Goal: Task Accomplishment & Management: Manage account settings

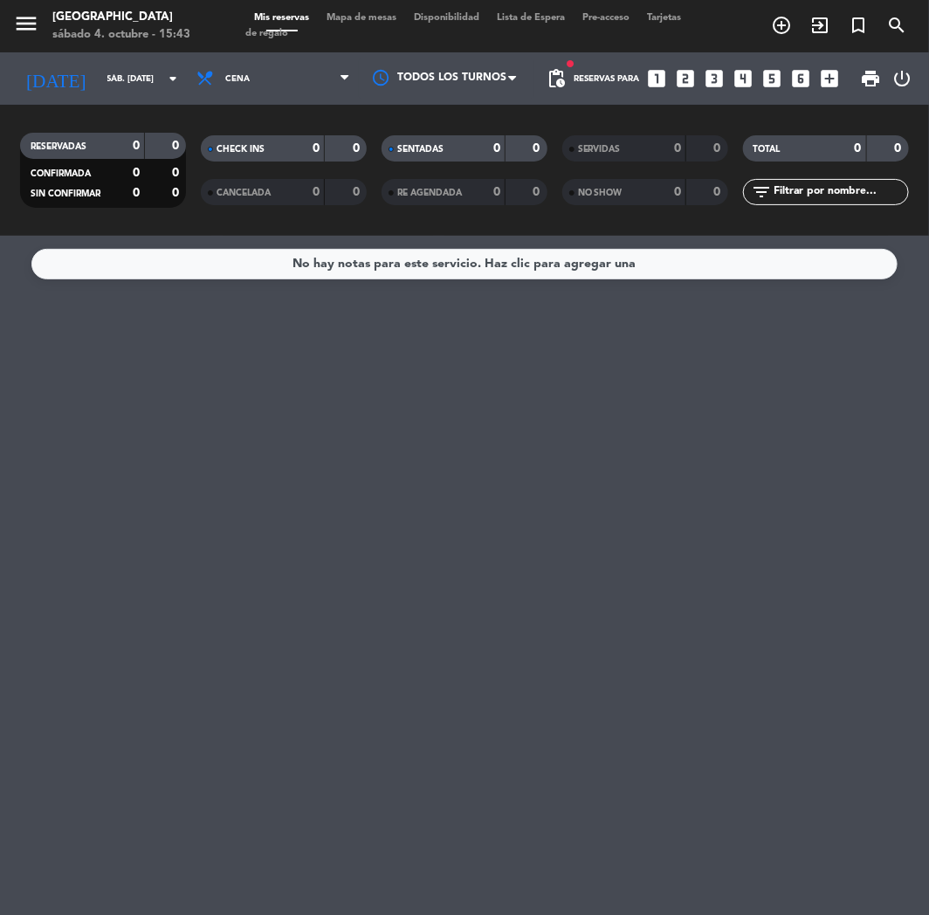
click at [716, 75] on icon "looks_3" at bounding box center [715, 78] width 23 height 23
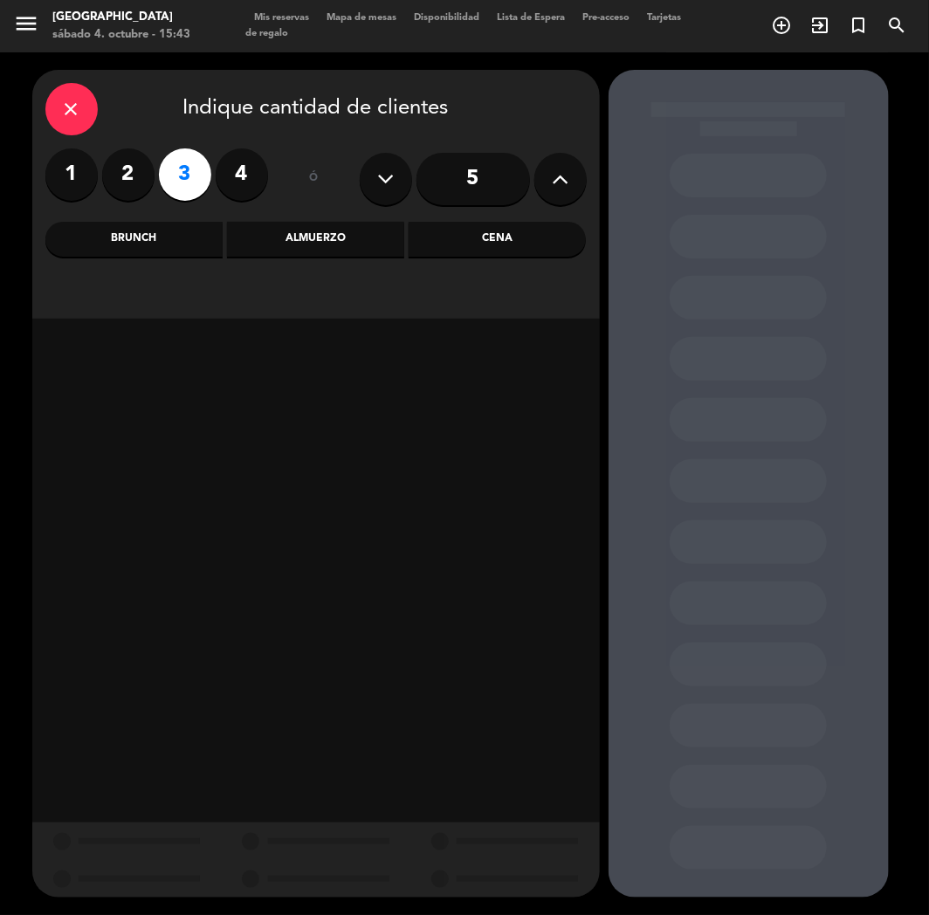
click at [306, 243] on div "Almuerzo" at bounding box center [315, 239] width 177 height 35
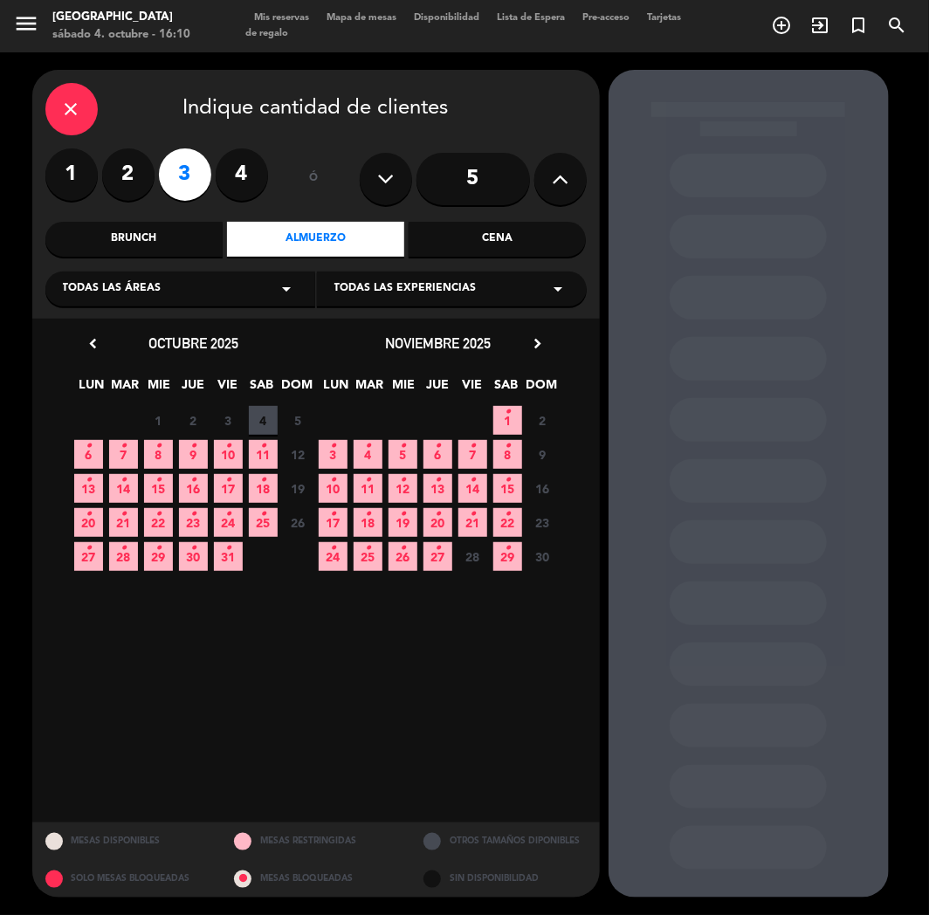
click at [567, 188] on icon at bounding box center [560, 179] width 17 height 26
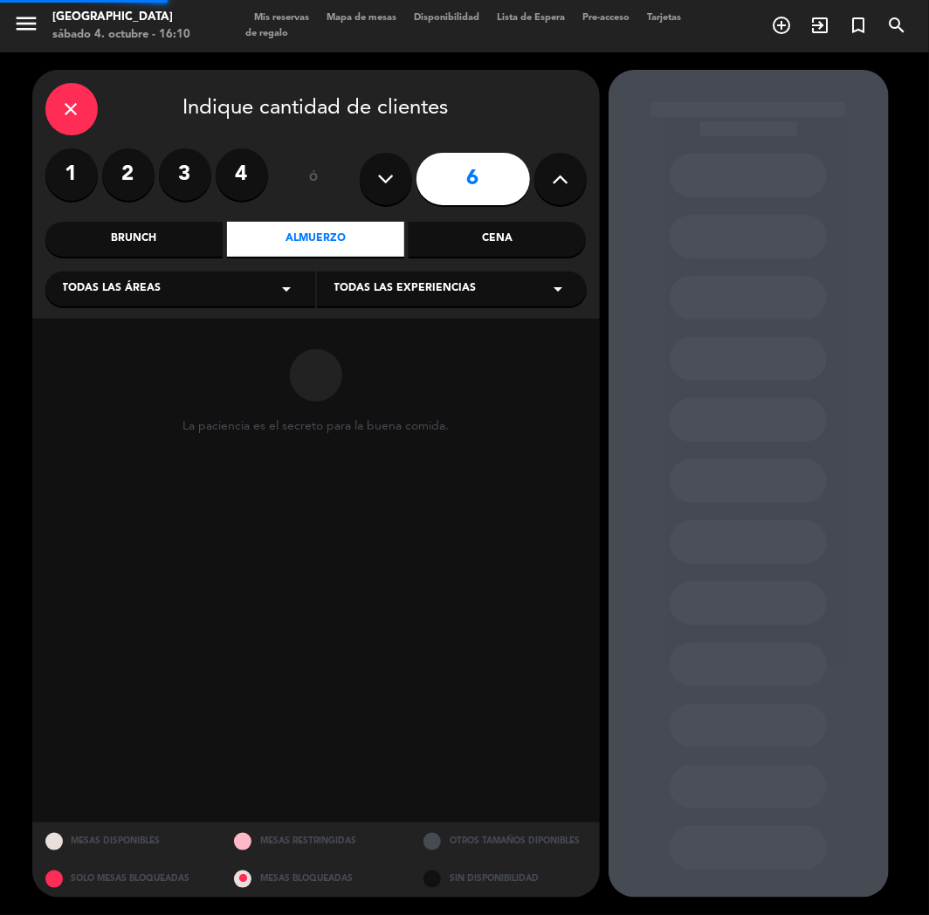
click at [567, 188] on icon at bounding box center [560, 179] width 17 height 26
click at [364, 189] on button at bounding box center [386, 179] width 52 height 52
type input "7"
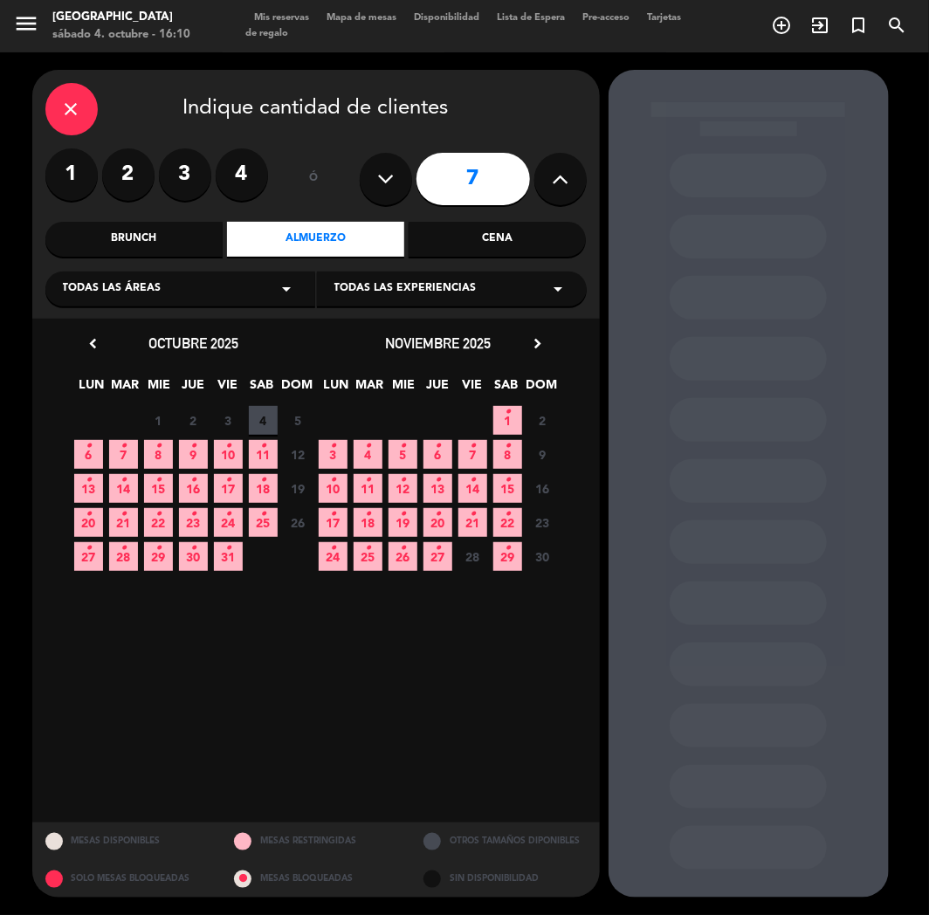
click at [223, 448] on span "10 •" at bounding box center [228, 454] width 29 height 29
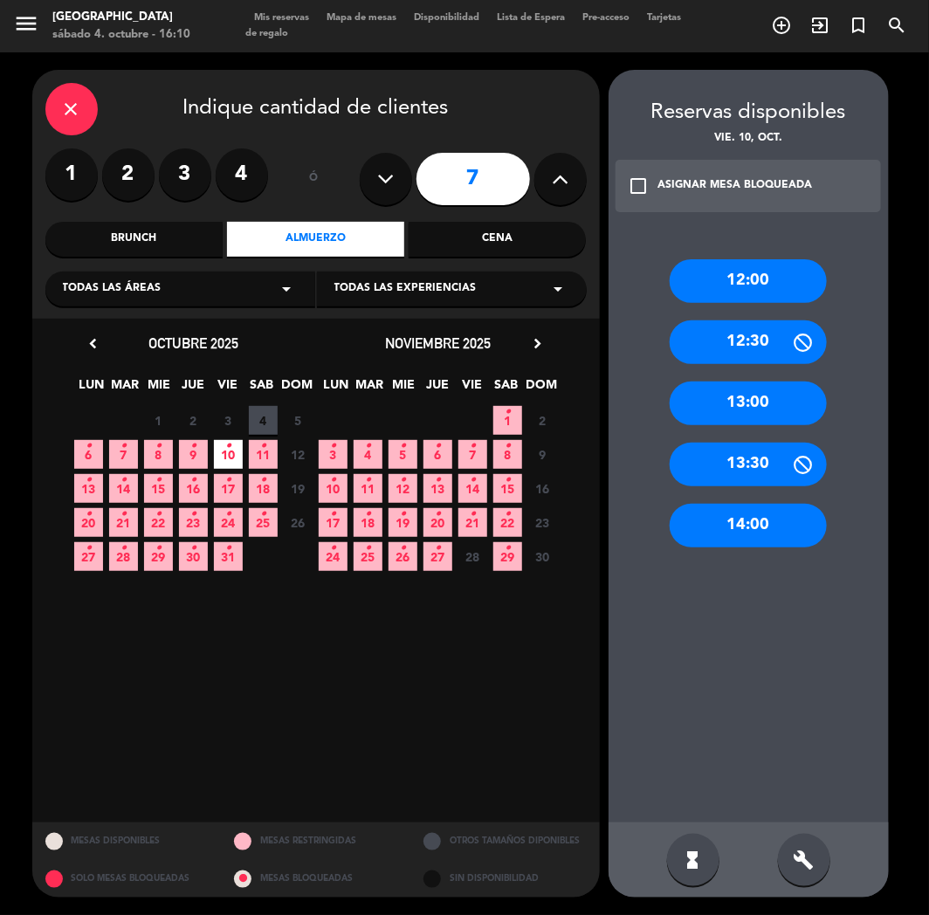
click at [739, 466] on div "13:30" at bounding box center [748, 465] width 157 height 44
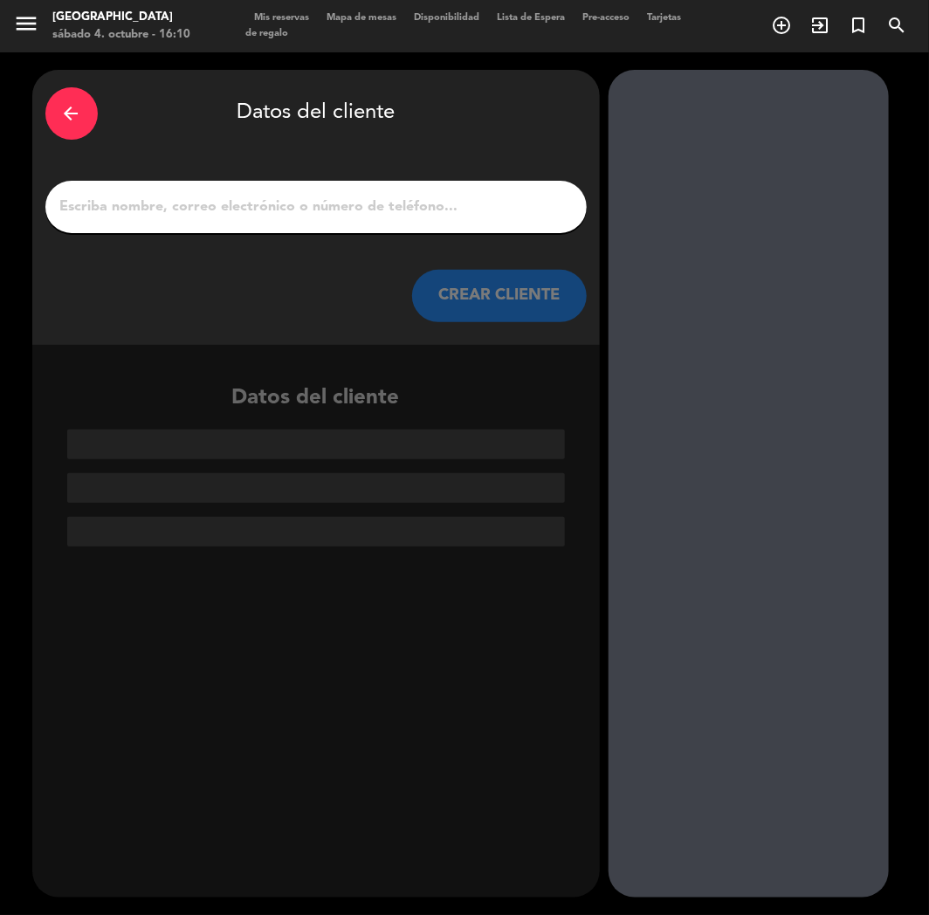
drag, startPoint x: 739, startPoint y: 466, endPoint x: 707, endPoint y: 423, distance: 54.3
click at [739, 465] on div at bounding box center [748, 484] width 280 height 828
click at [77, 108] on icon "arrow_back" at bounding box center [71, 113] width 21 height 21
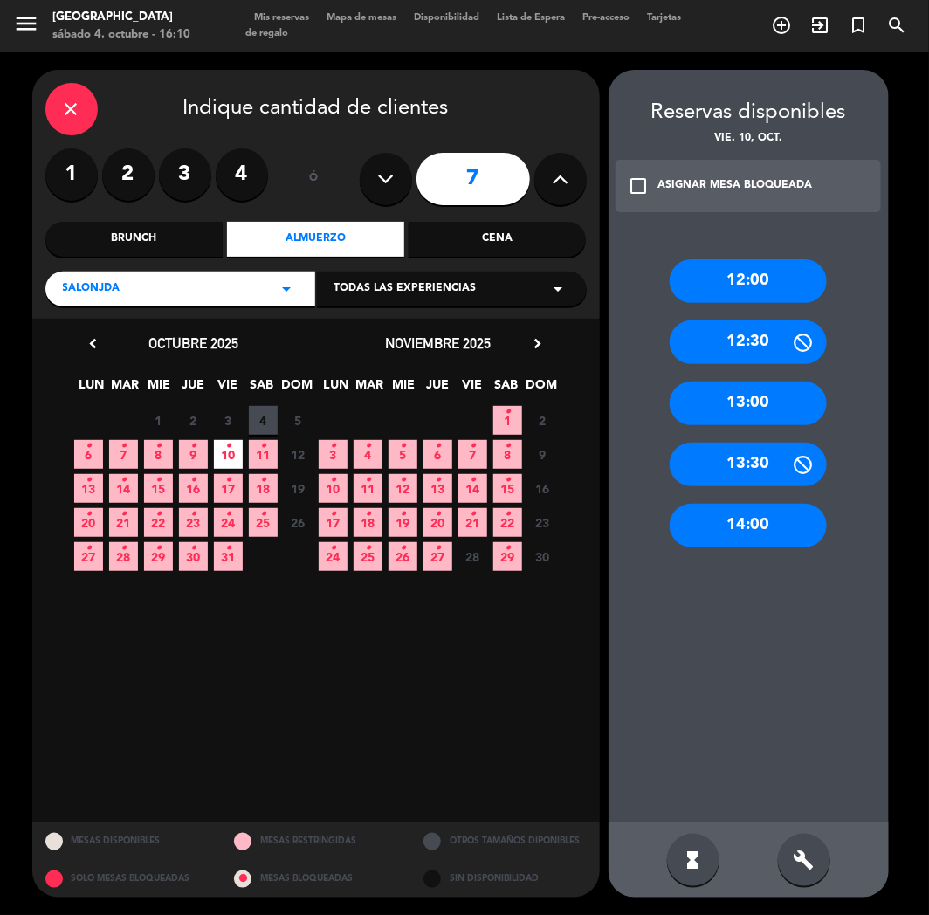
click at [533, 247] on div "Cena" at bounding box center [497, 239] width 177 height 35
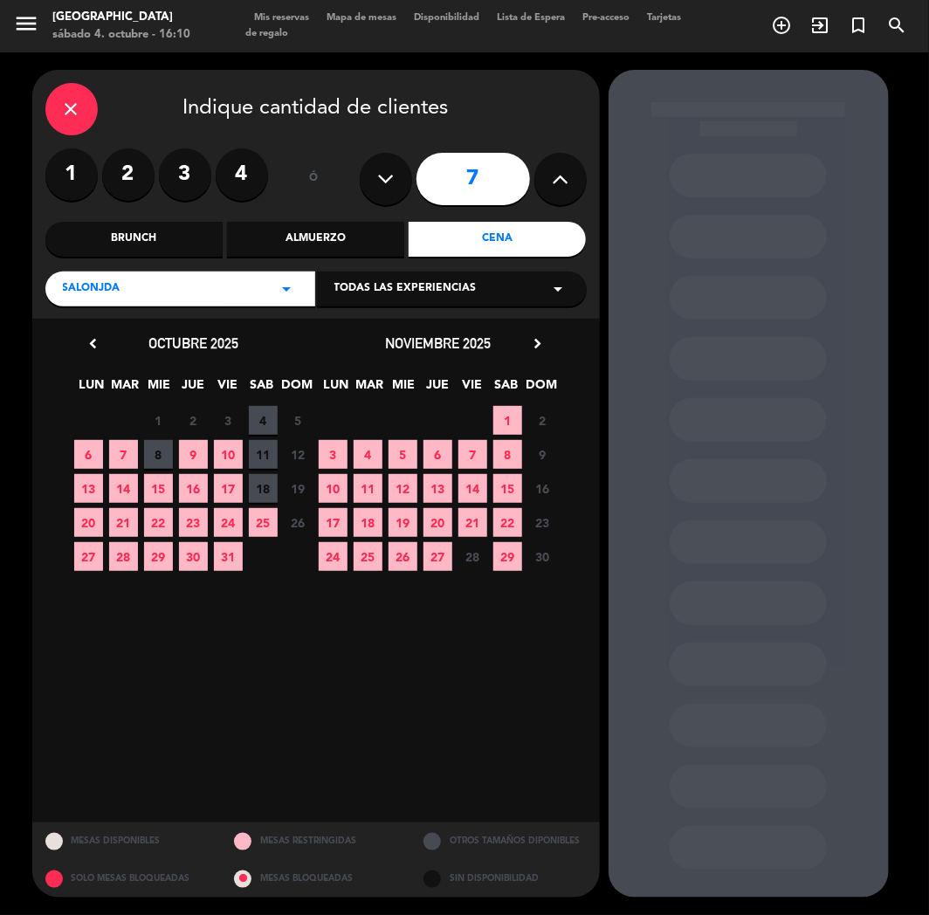
click at [224, 451] on span "10" at bounding box center [228, 454] width 29 height 29
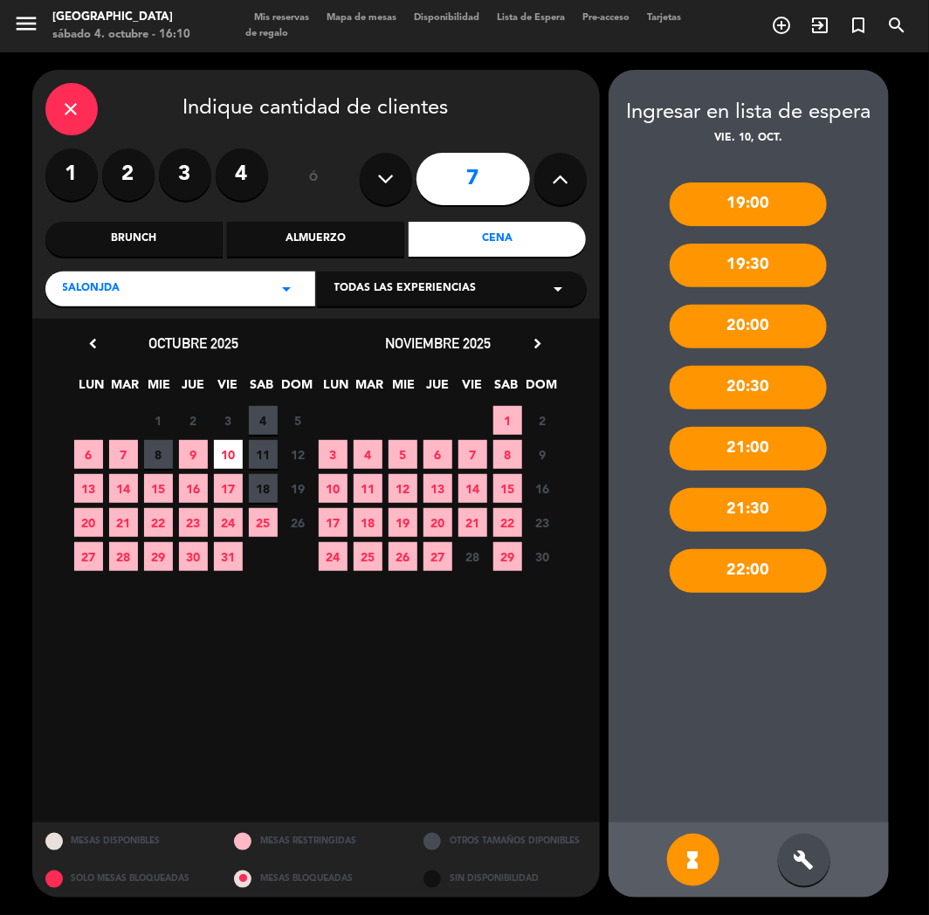
click at [828, 868] on div "build" at bounding box center [804, 860] width 52 height 52
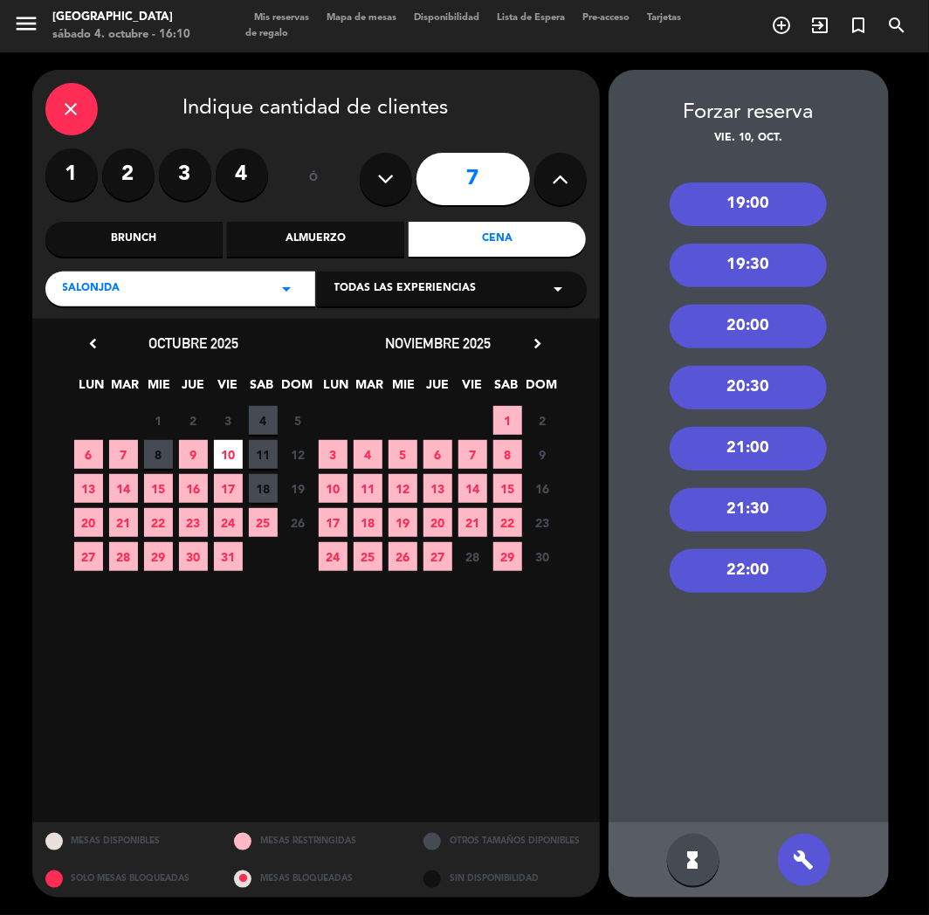
click at [736, 498] on div "21:30" at bounding box center [748, 510] width 157 height 44
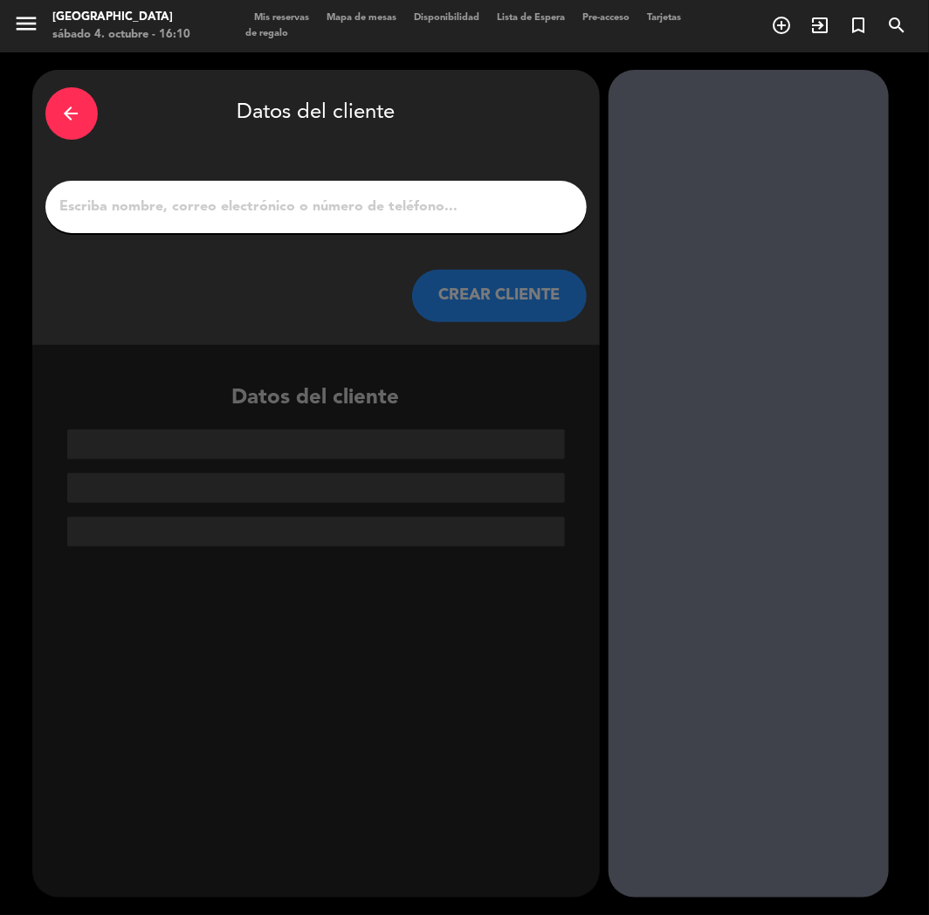
paste input "[PERSON_NAME]"
click at [280, 196] on input "1" at bounding box center [315, 207] width 515 height 24
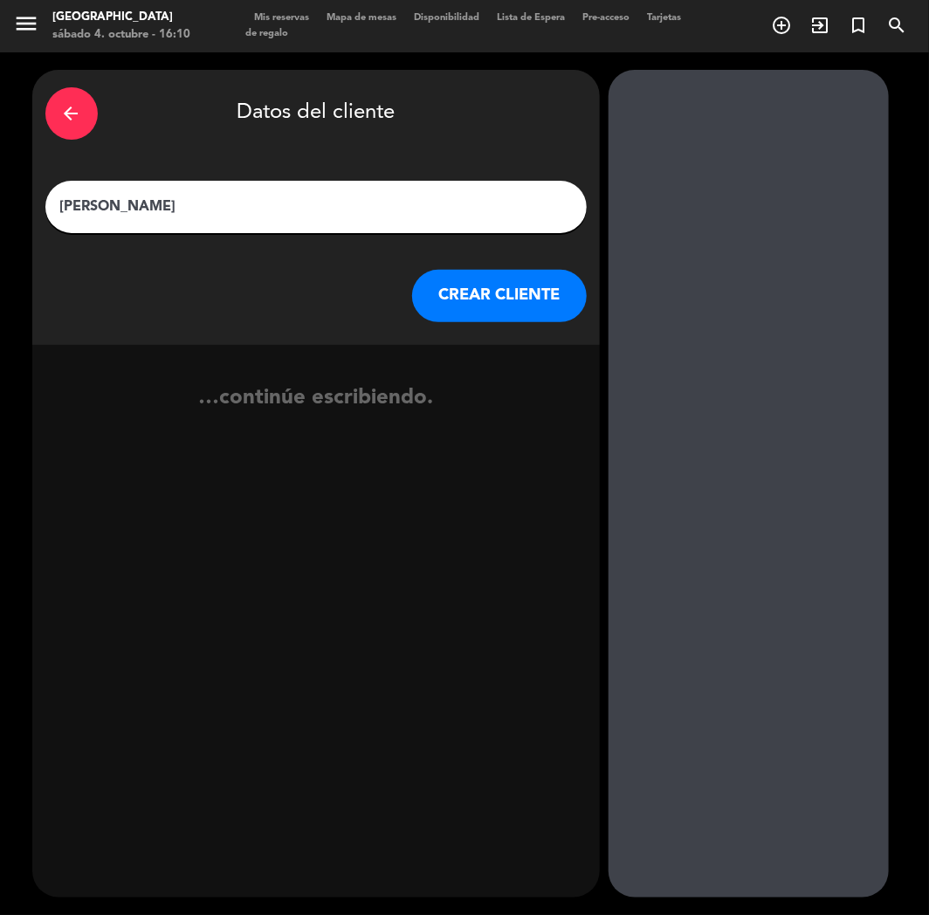
type input "[PERSON_NAME]"
click at [469, 293] on button "CREAR CLIENTE" at bounding box center [499, 296] width 175 height 52
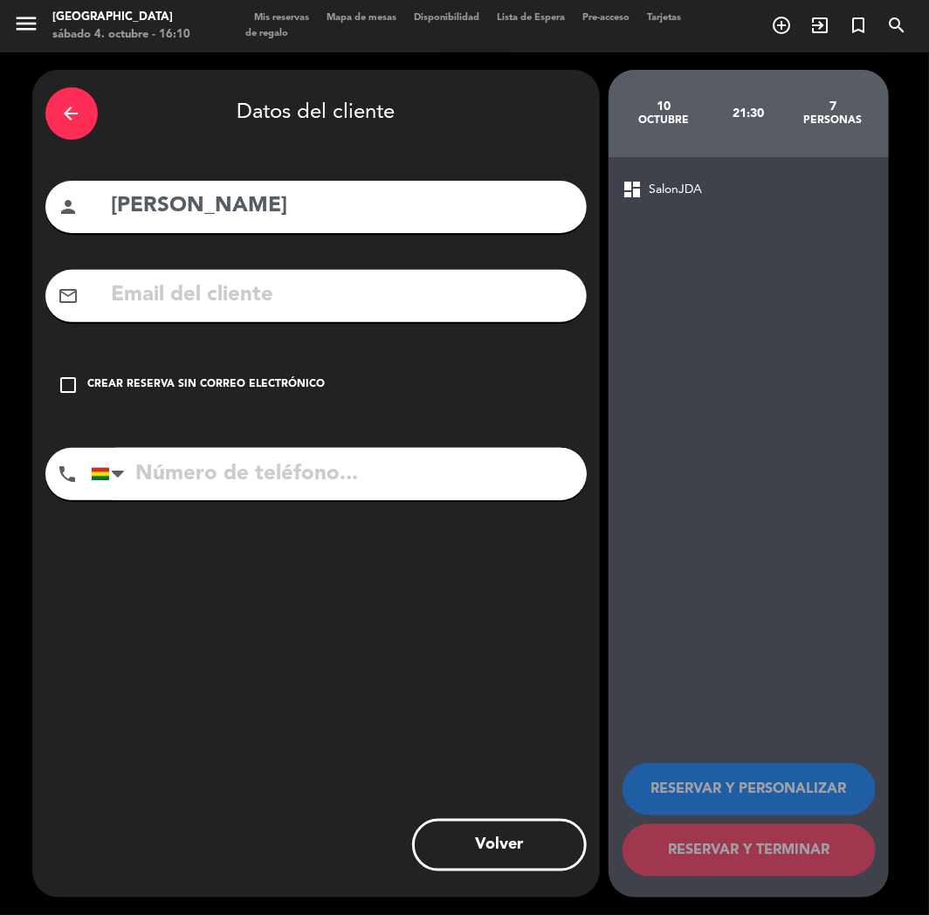
click at [239, 486] on input "tel" at bounding box center [339, 474] width 496 height 52
paste input "[EMAIL_ADDRESS][DOMAIN_NAME]"
click at [245, 282] on input "[EMAIL_ADDRESS][DOMAIN_NAME]" at bounding box center [342, 296] width 464 height 36
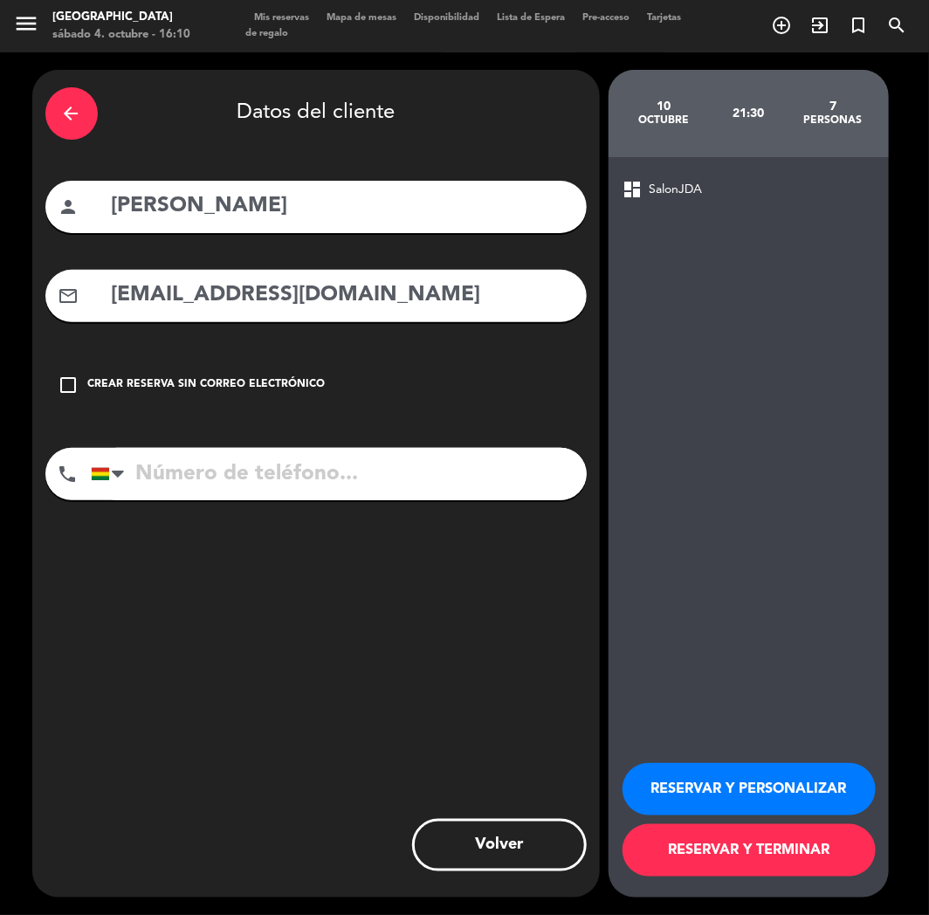
type input "[EMAIL_ADDRESS][DOMAIN_NAME]"
paste input "[PHONE_NUMBER]"
click at [286, 493] on input "[PHONE_NUMBER]" at bounding box center [339, 474] width 496 height 52
type input "[PHONE_NUMBER]"
click at [739, 789] on button "RESERVAR Y PERSONALIZAR" at bounding box center [748, 789] width 253 height 52
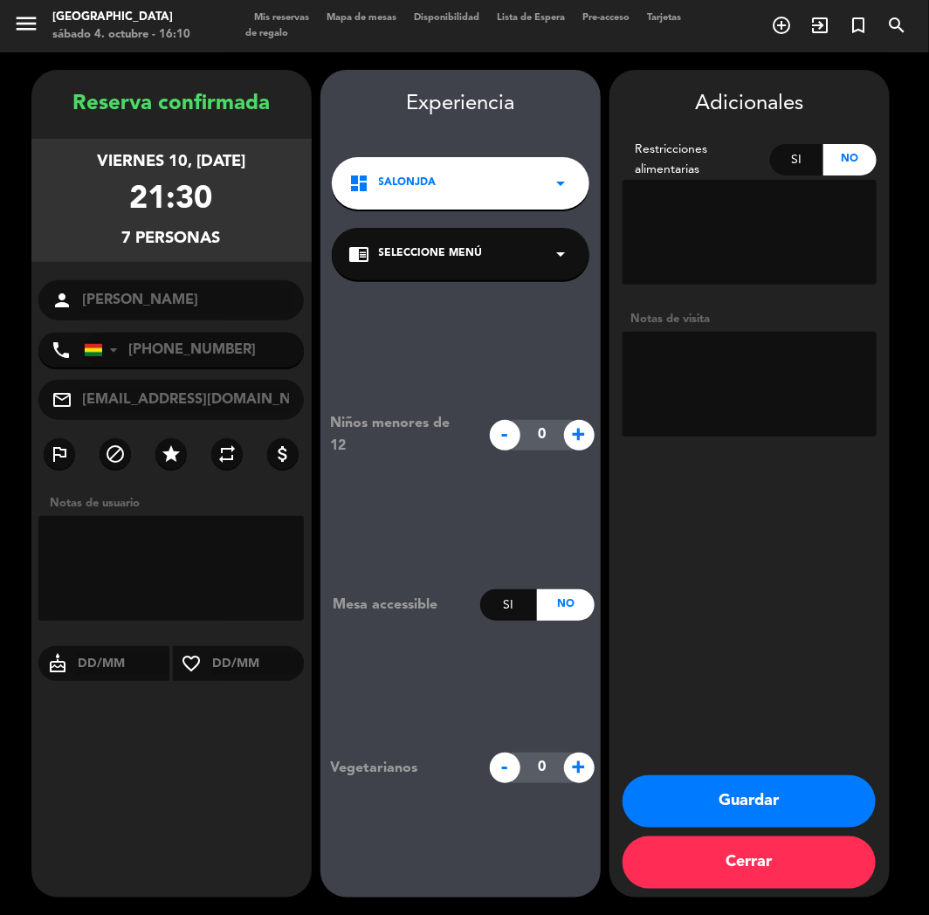
click at [745, 342] on textarea at bounding box center [749, 384] width 254 height 105
type textarea "2 CUMPLEAÑOS"
click at [740, 814] on button "Guardar" at bounding box center [748, 801] width 253 height 52
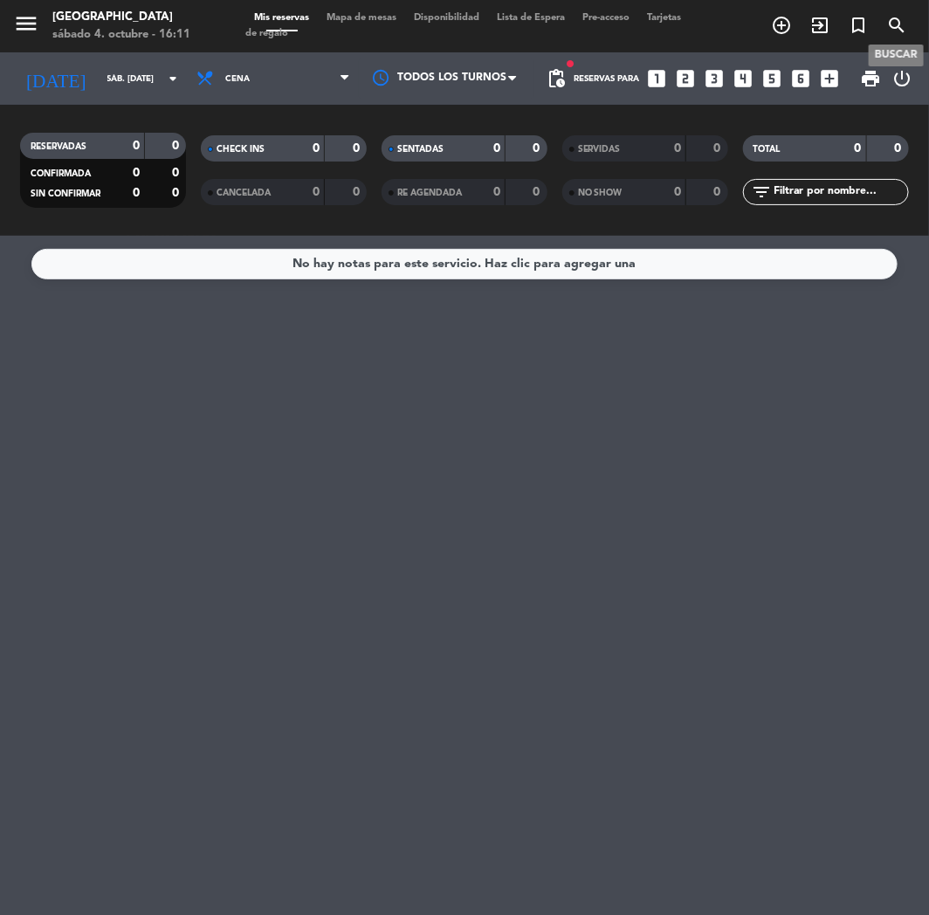
click at [894, 20] on icon "search" at bounding box center [896, 25] width 21 height 21
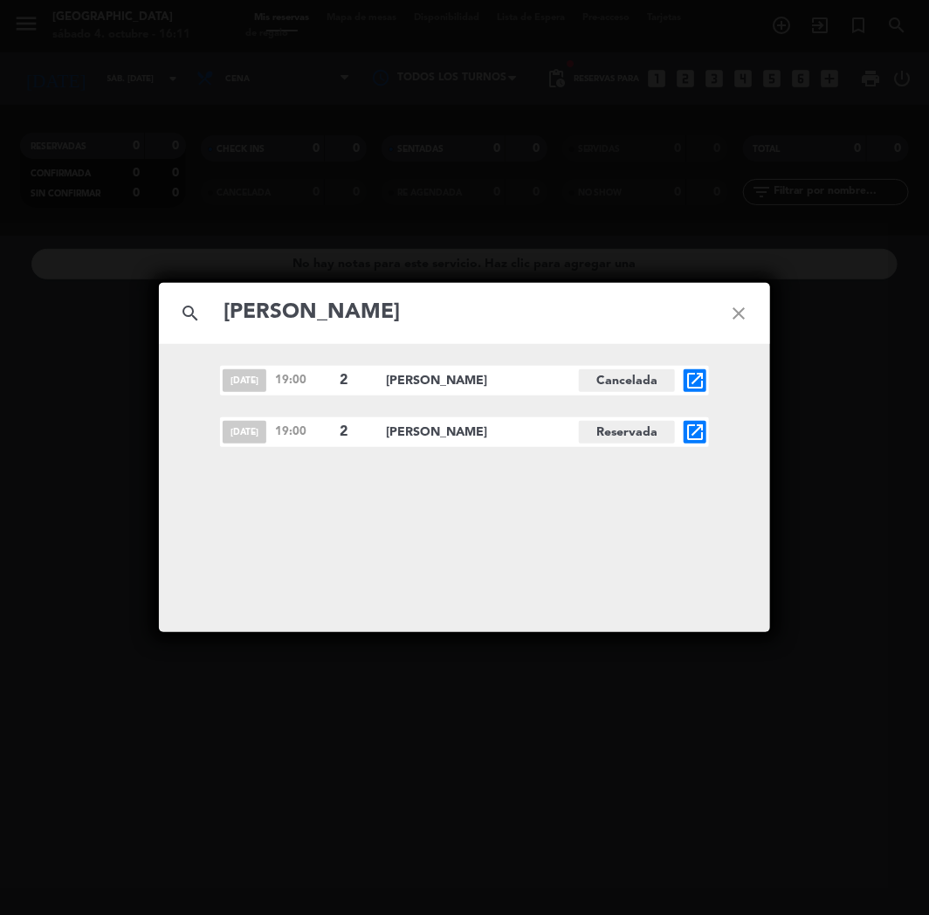
type input "[PERSON_NAME]"
click at [700, 433] on icon "open_in_new" at bounding box center [694, 432] width 21 height 21
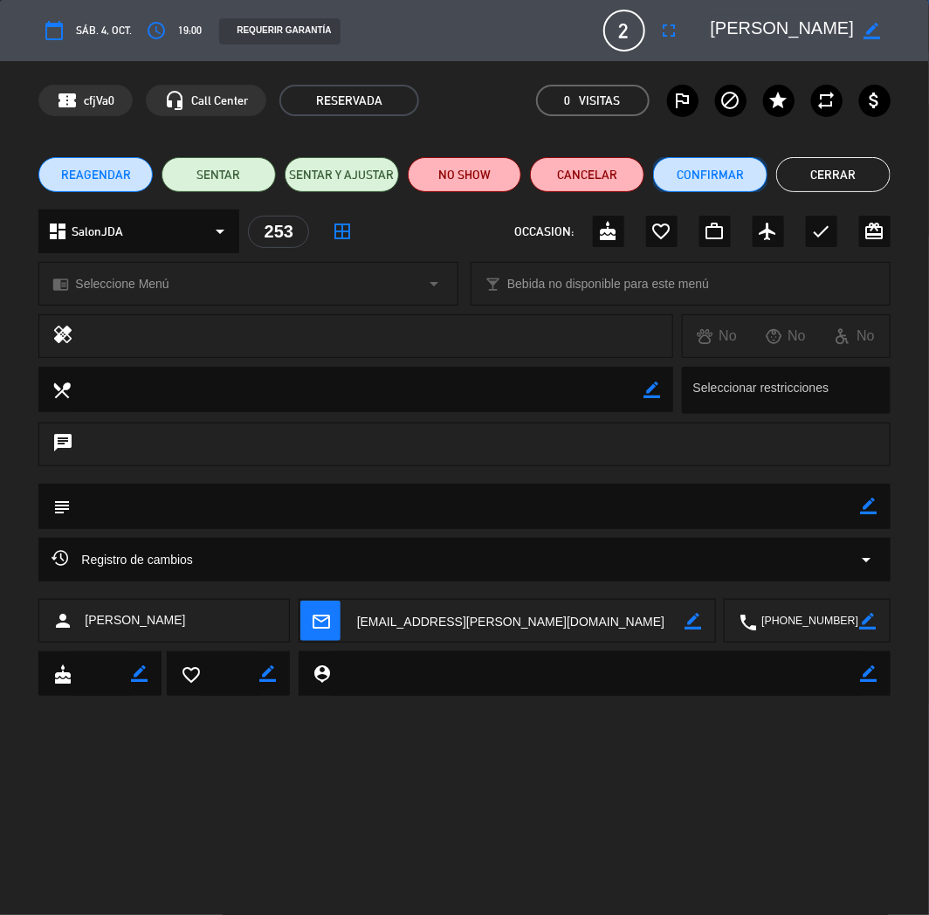
click at [705, 182] on button "Confirmar" at bounding box center [710, 174] width 114 height 35
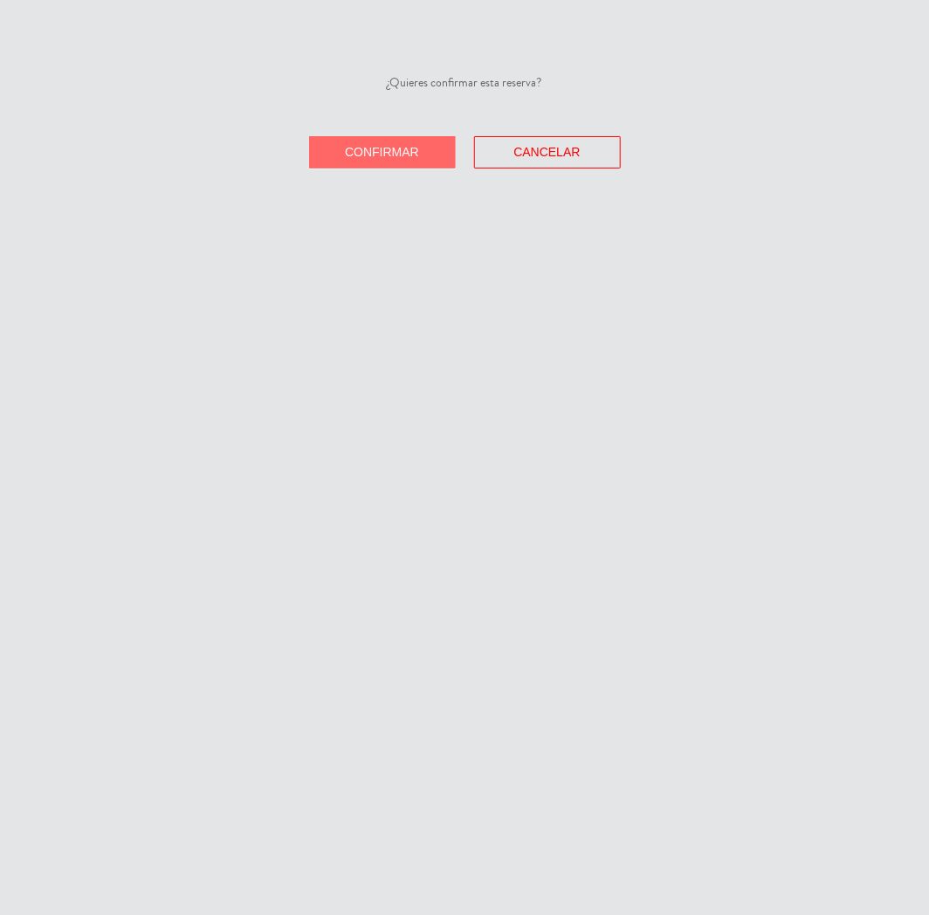
click at [408, 136] on button "Confirmar" at bounding box center [382, 152] width 147 height 32
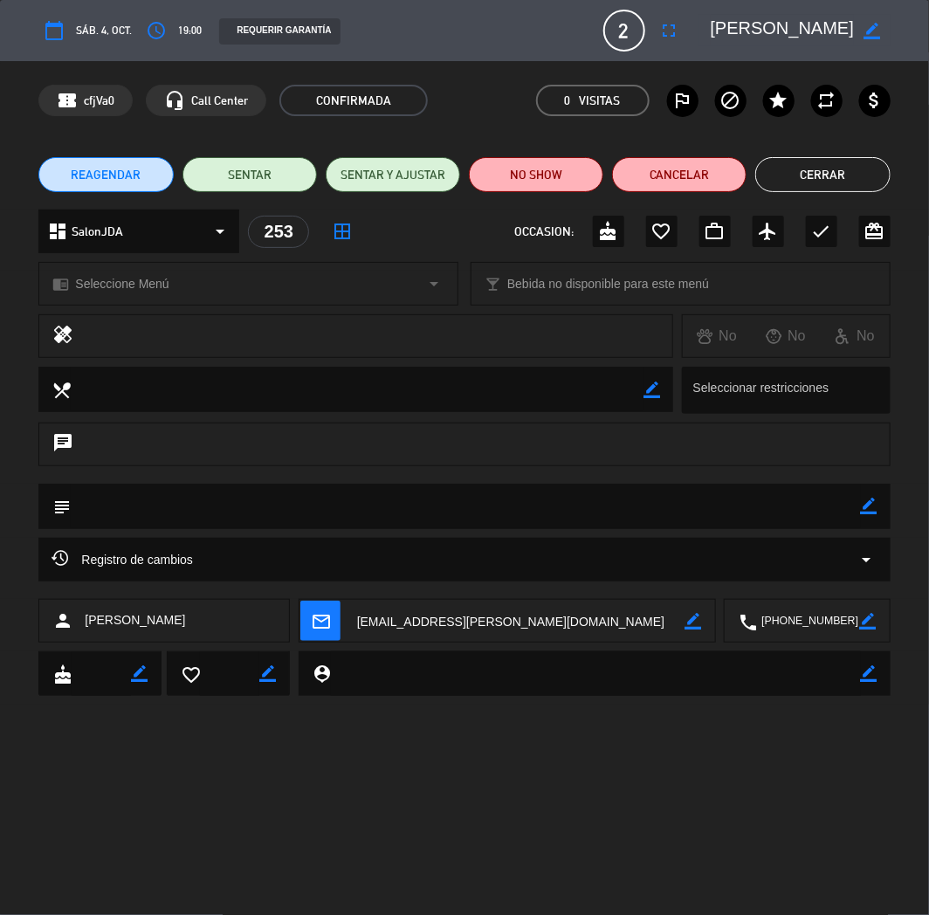
click at [803, 168] on button "Cerrar" at bounding box center [822, 174] width 134 height 35
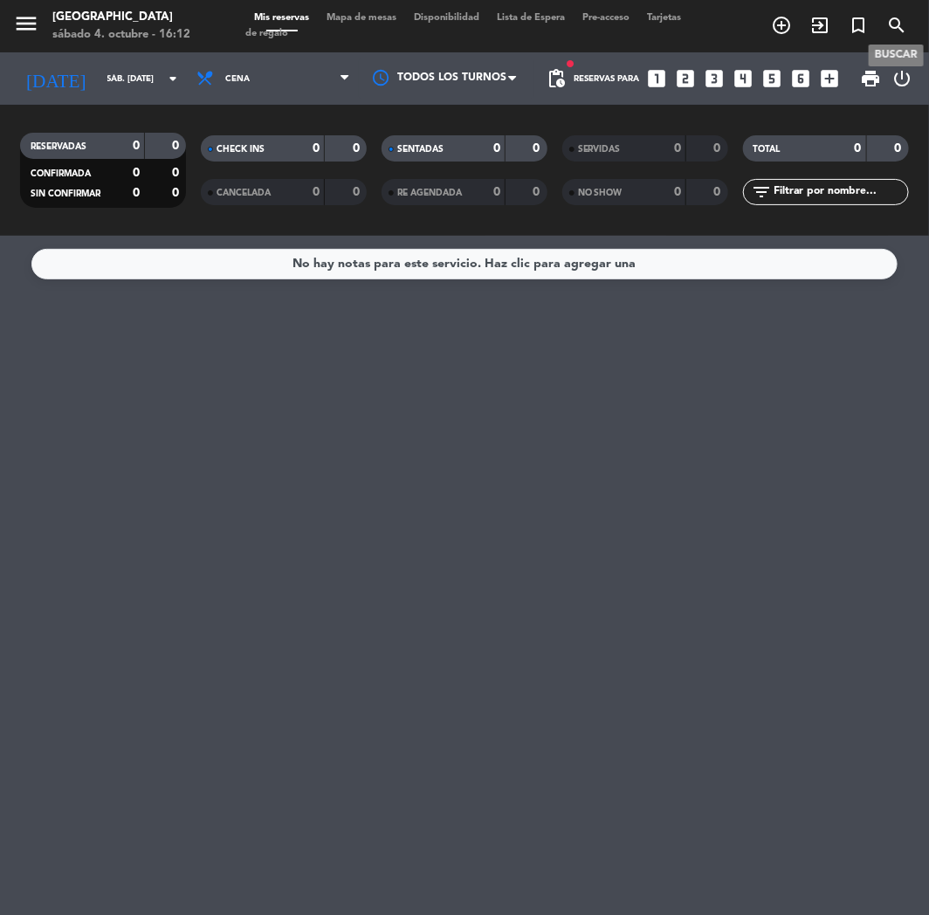
click at [893, 24] on icon "search" at bounding box center [896, 25] width 21 height 21
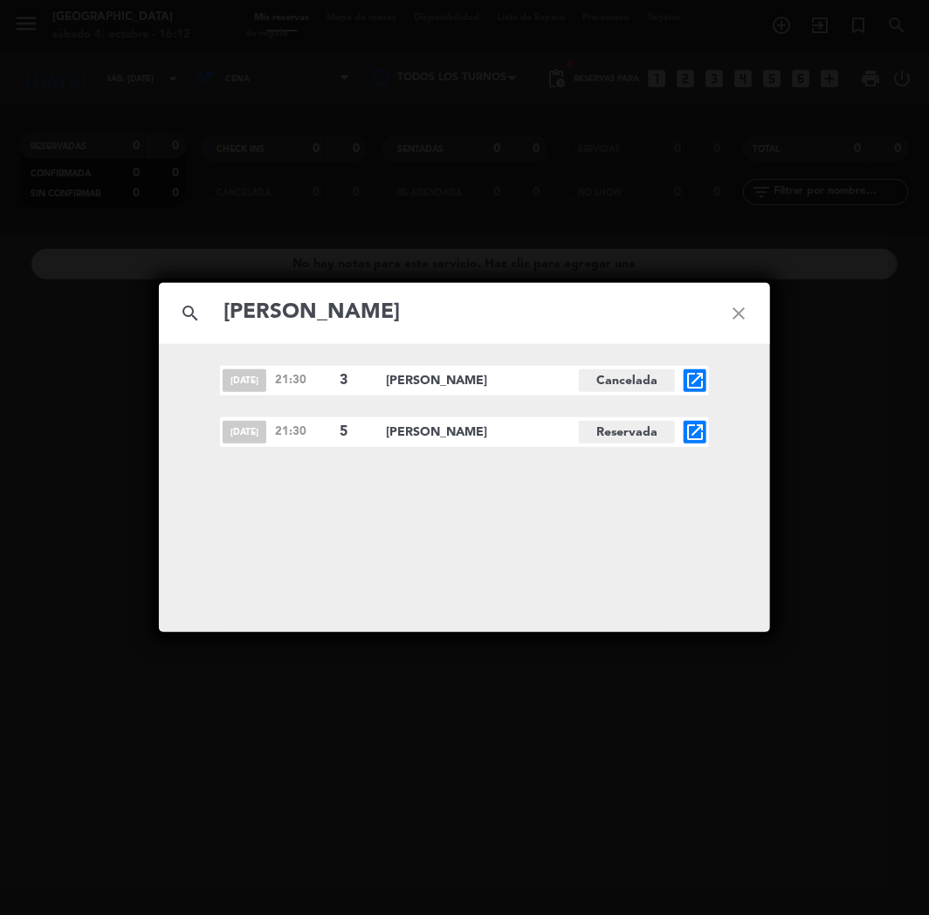
type input "[PERSON_NAME]"
click at [703, 429] on icon "open_in_new" at bounding box center [694, 432] width 21 height 21
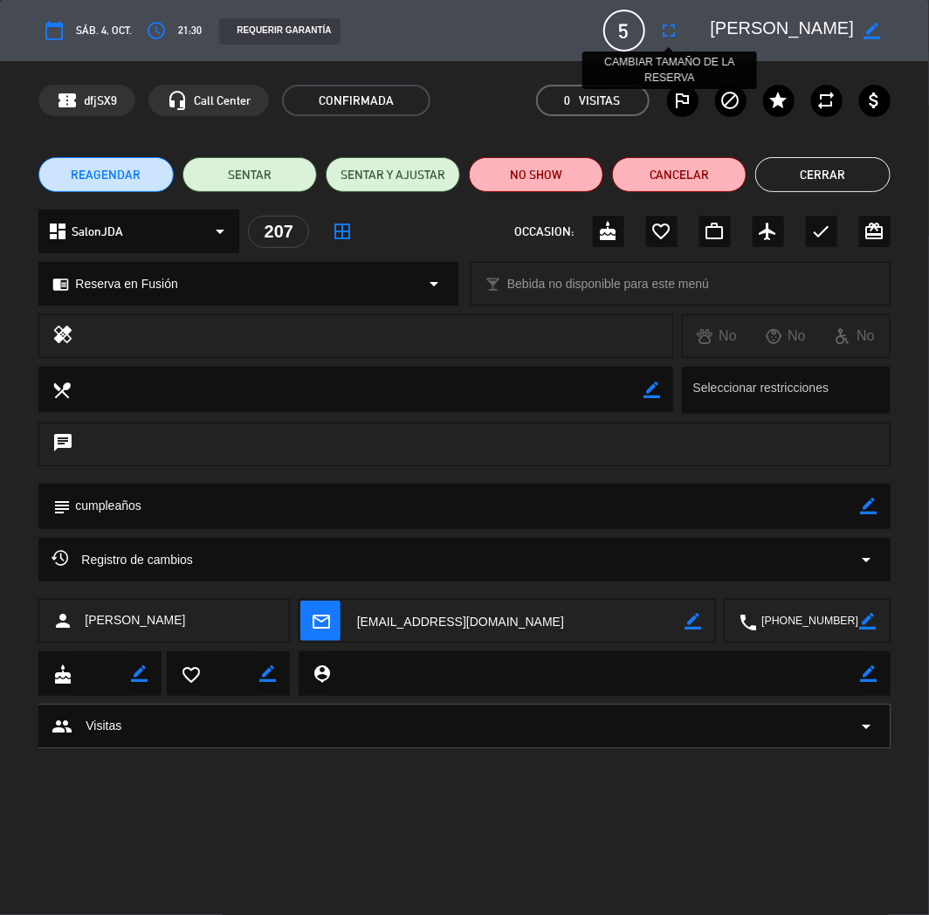
click at [675, 22] on icon "fullscreen" at bounding box center [669, 30] width 21 height 21
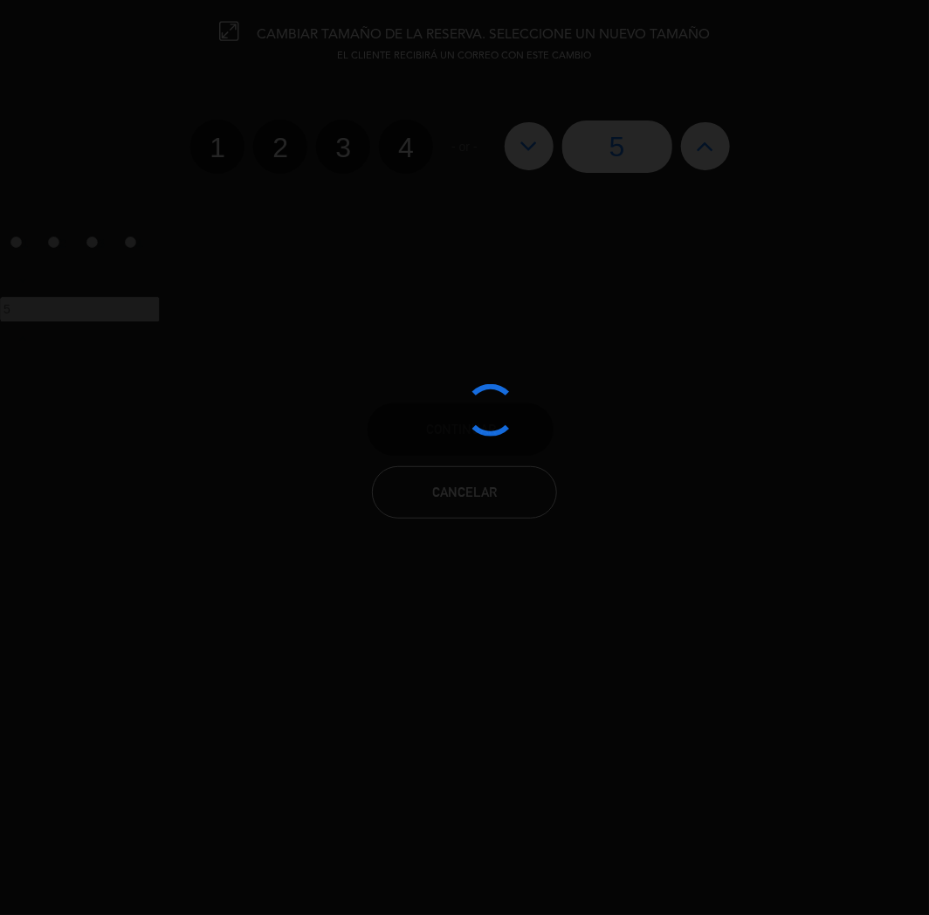
click at [515, 124] on div at bounding box center [464, 457] width 929 height 915
click at [518, 147] on div at bounding box center [464, 457] width 929 height 915
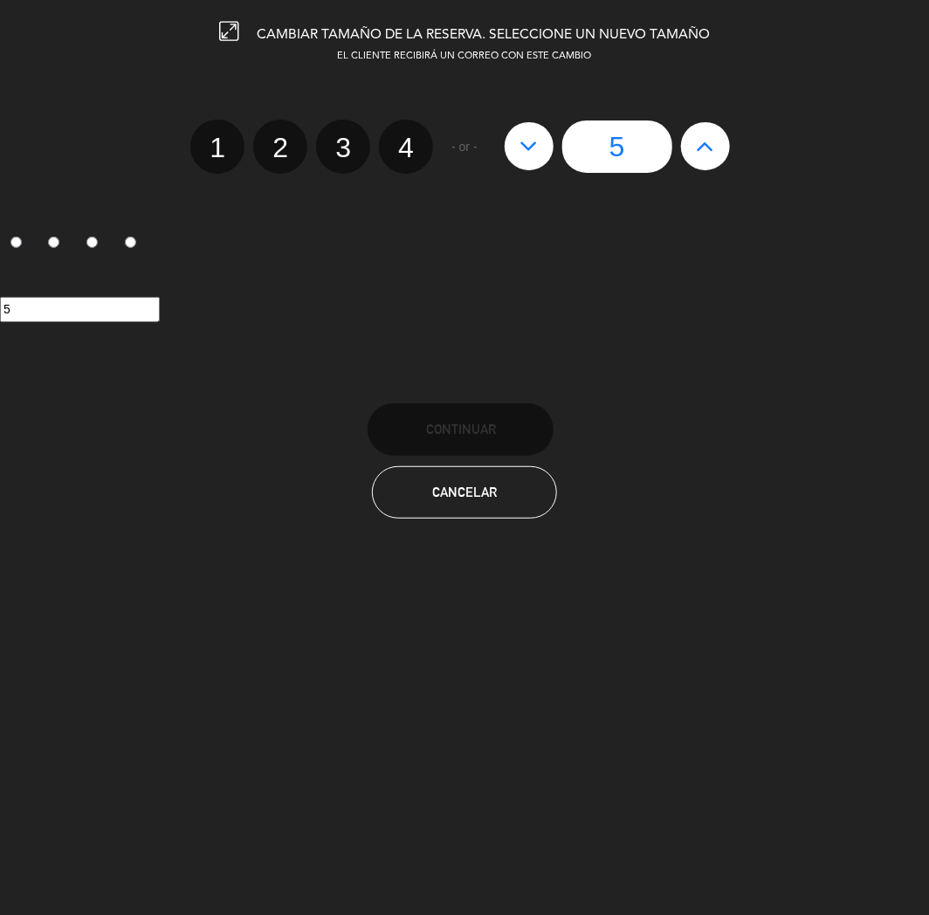
click at [518, 147] on button at bounding box center [529, 145] width 49 height 47
click at [521, 151] on icon at bounding box center [528, 146] width 18 height 28
click at [543, 150] on button at bounding box center [529, 145] width 49 height 47
click at [415, 153] on label "4" at bounding box center [406, 147] width 54 height 54
click at [409, 138] on input "4" at bounding box center [403, 132] width 11 height 11
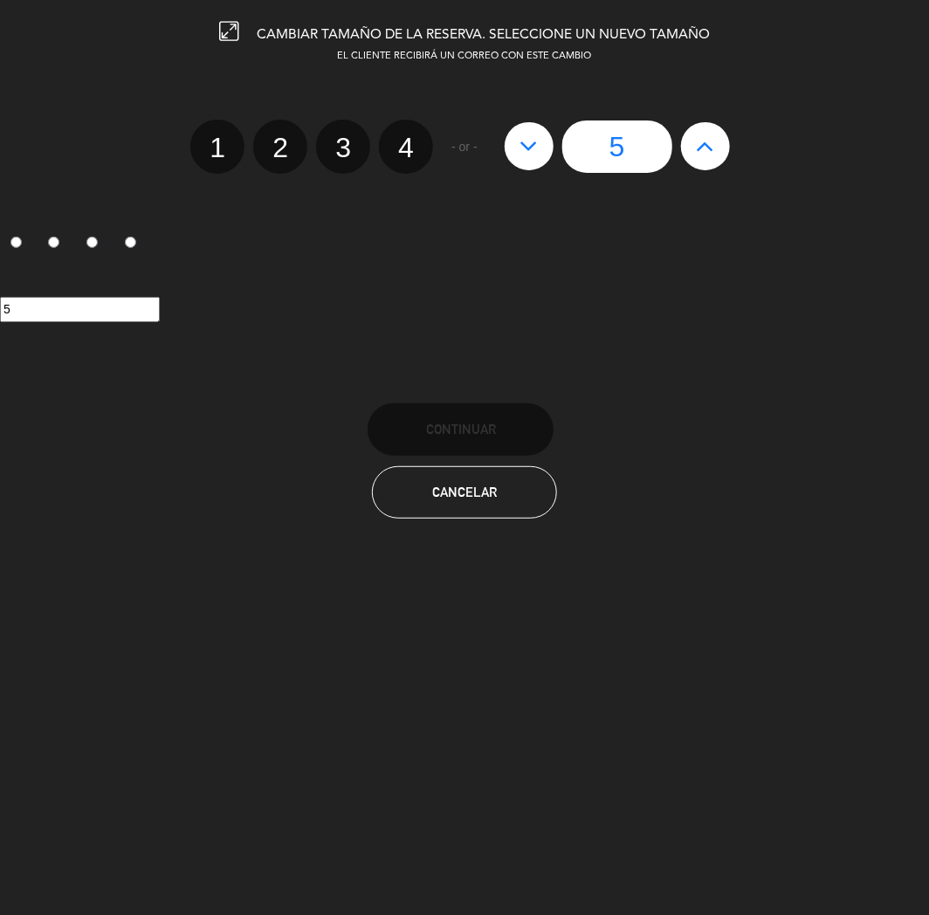
radio input "true"
radio input "false"
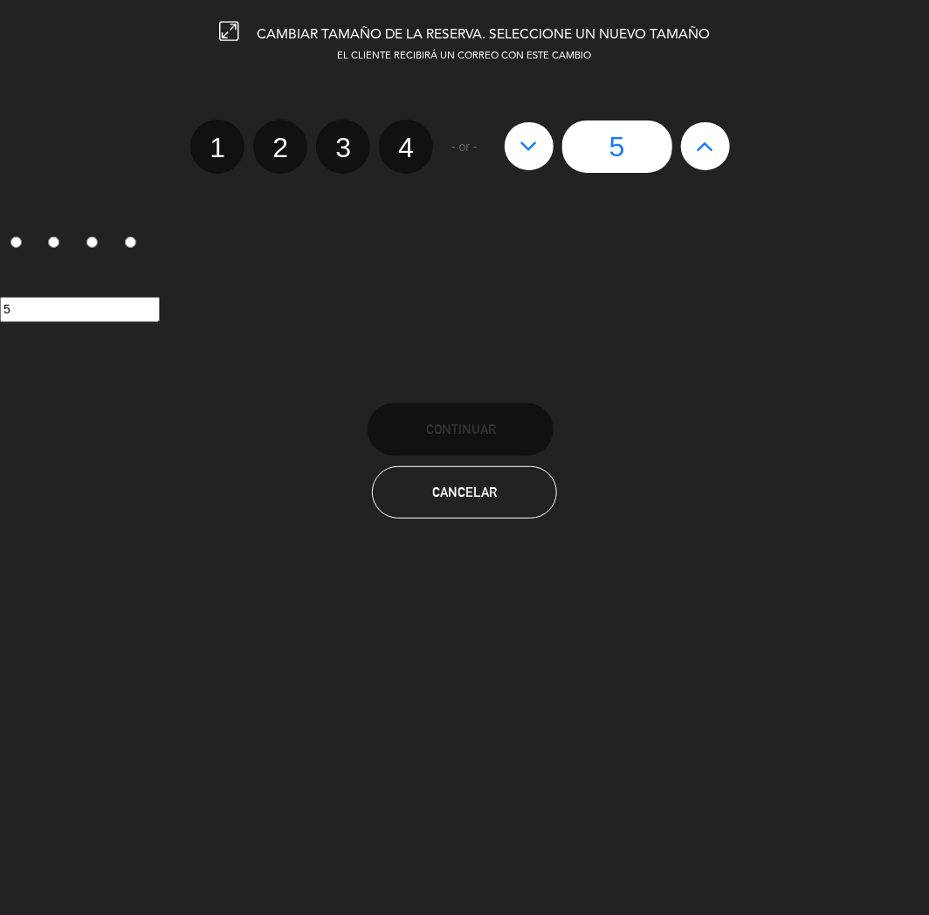
radio input "false"
radio input "true"
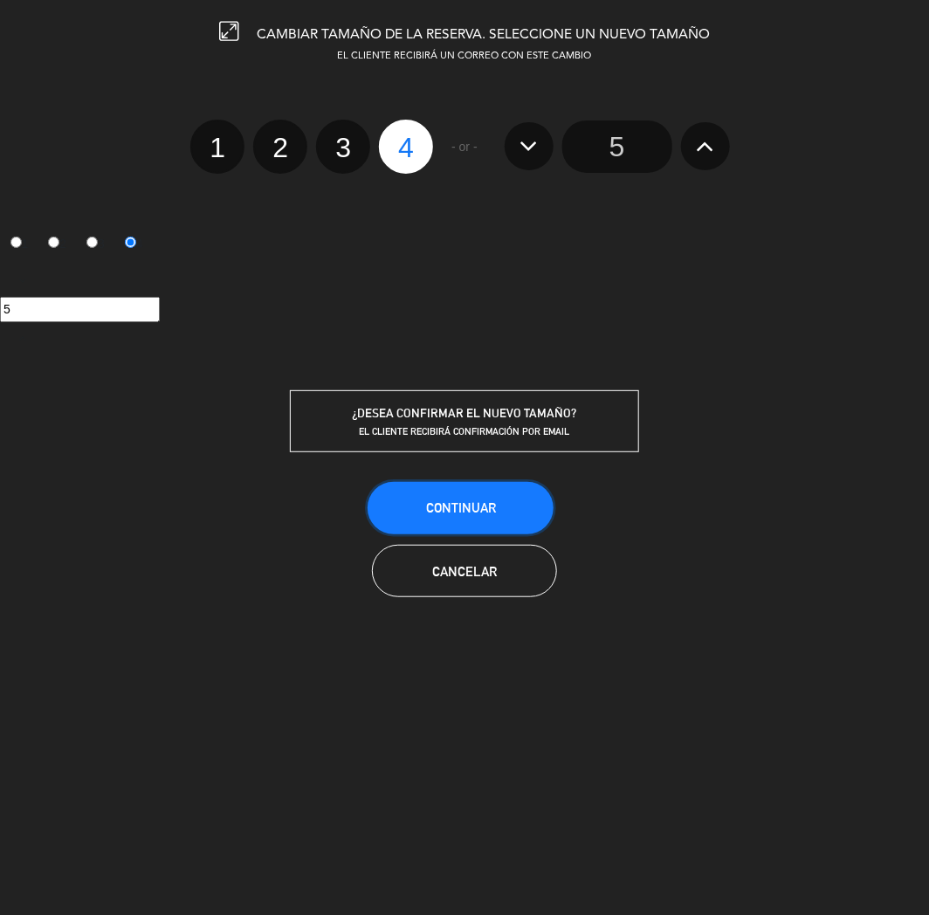
click at [463, 501] on span "Continuar" at bounding box center [461, 507] width 70 height 15
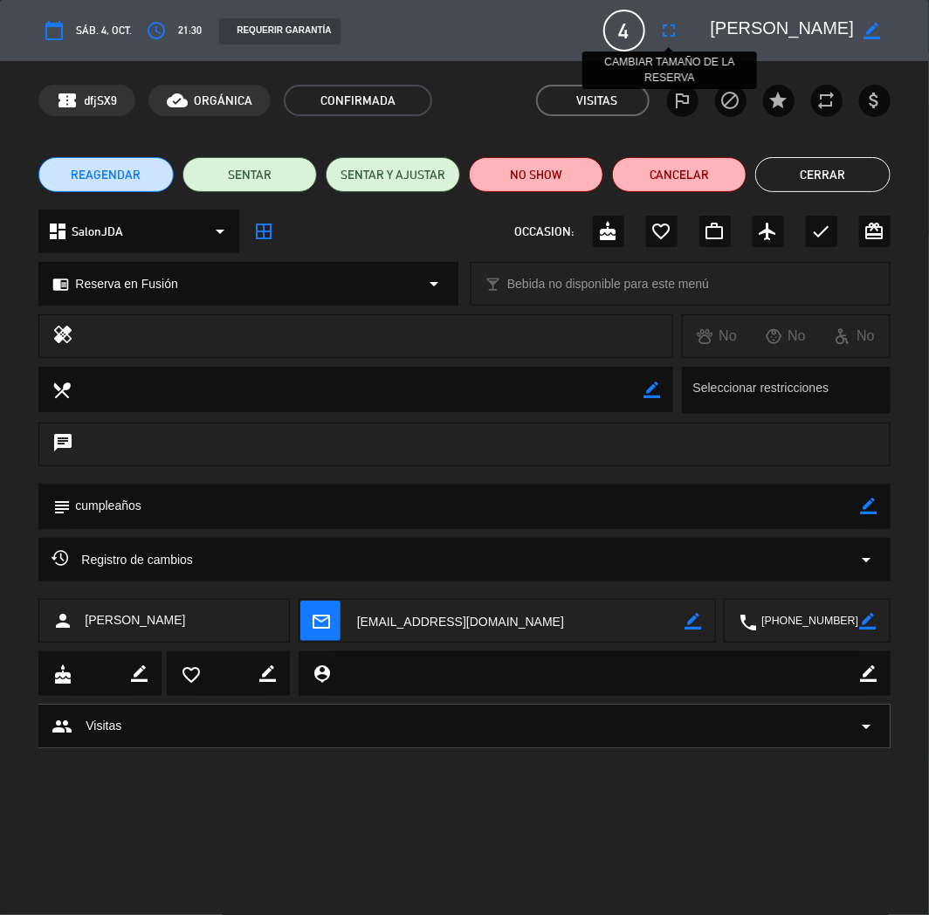
click at [669, 24] on icon "fullscreen" at bounding box center [669, 30] width 21 height 21
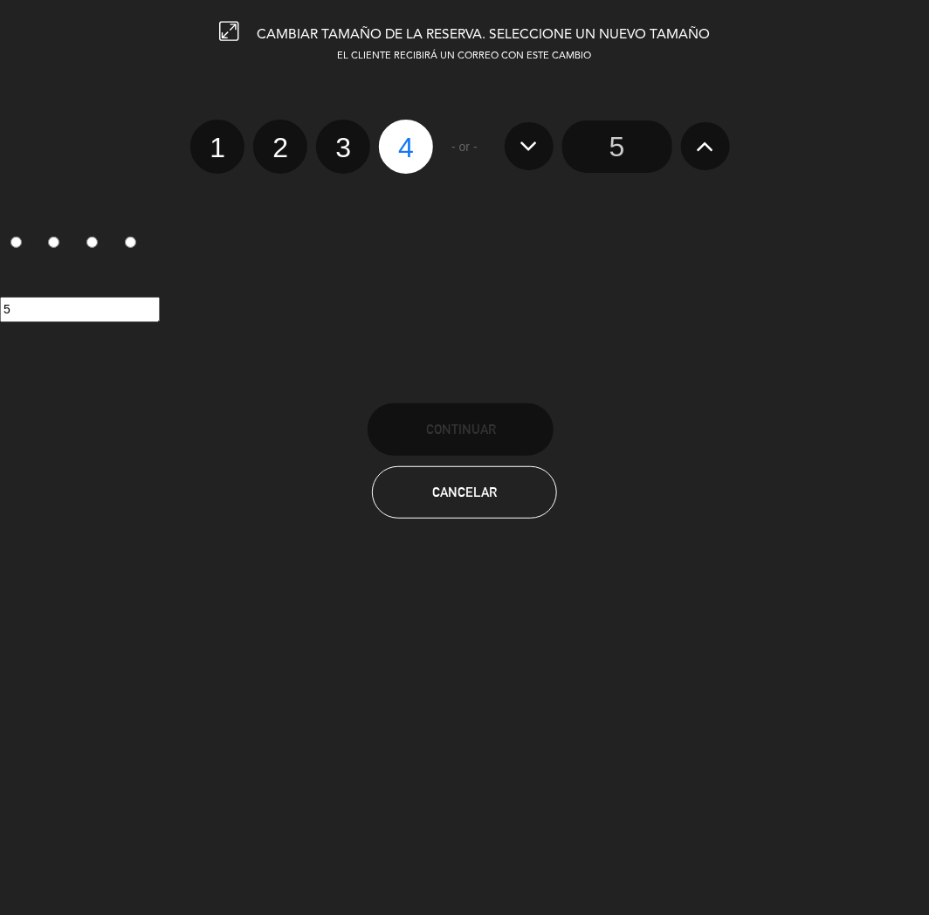
click at [343, 136] on label "3" at bounding box center [343, 147] width 54 height 54
click at [343, 136] on input "3" at bounding box center [340, 132] width 11 height 11
radio input "true"
radio input "false"
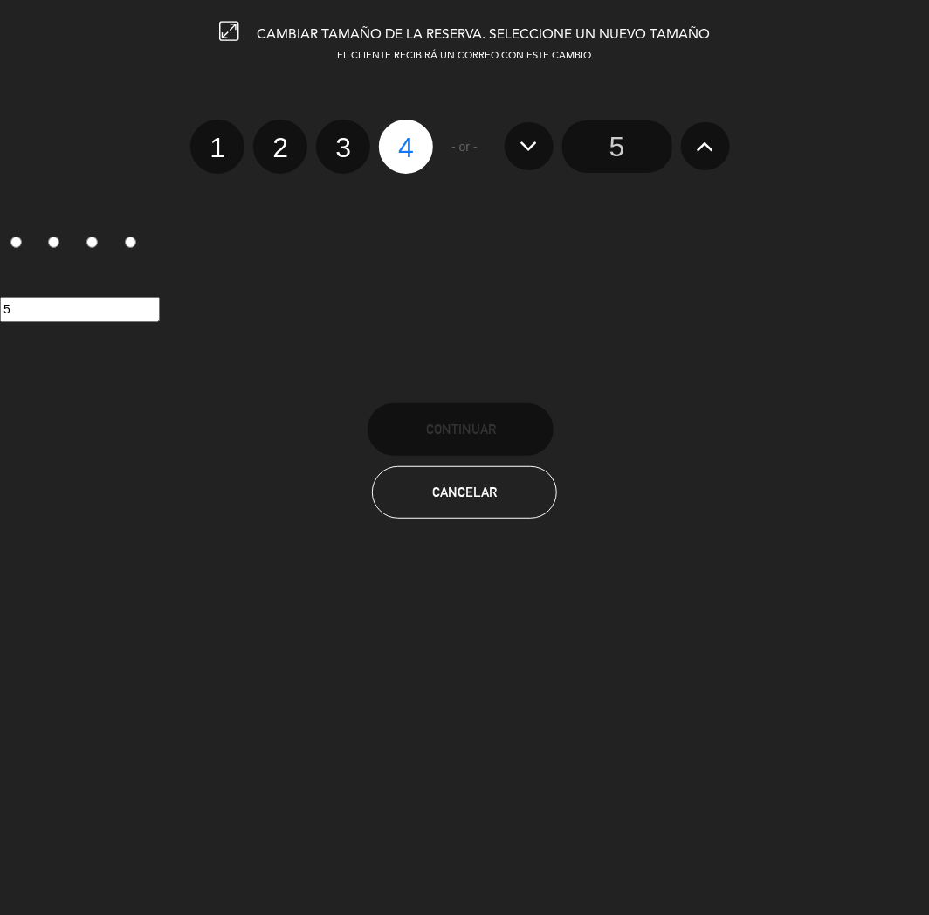
radio input "false"
radio input "true"
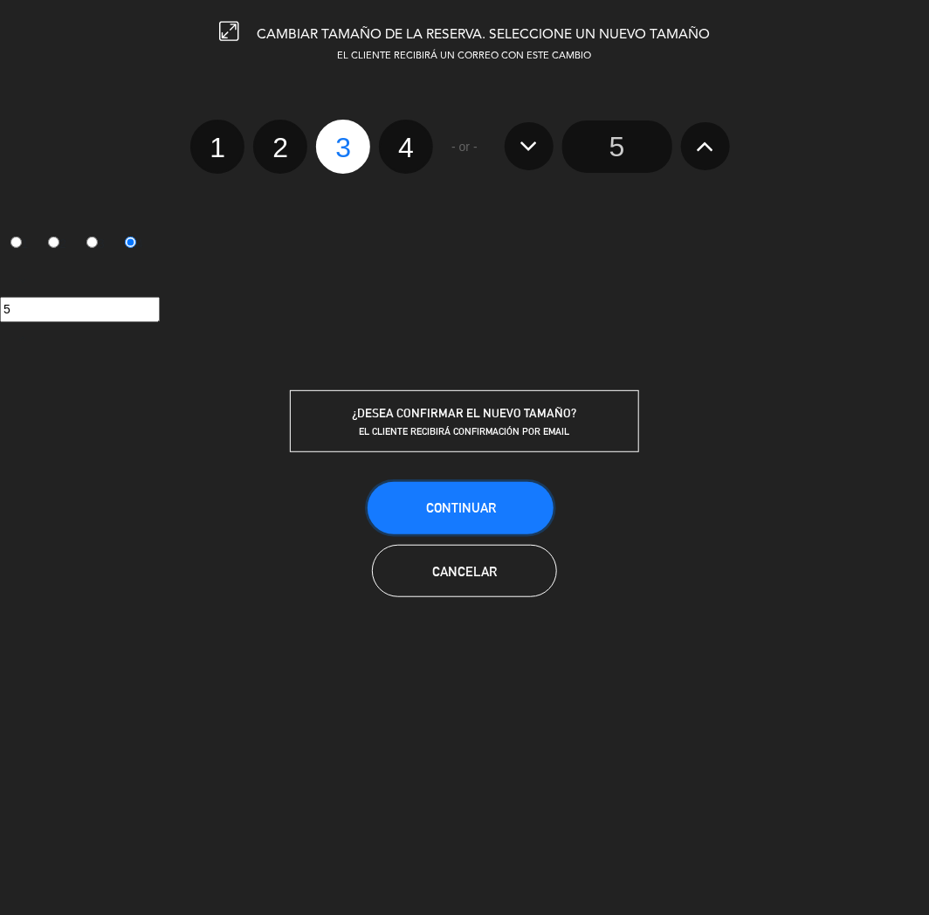
click at [424, 518] on button "Continuar" at bounding box center [461, 508] width 186 height 52
